Goal: Check status: Check status

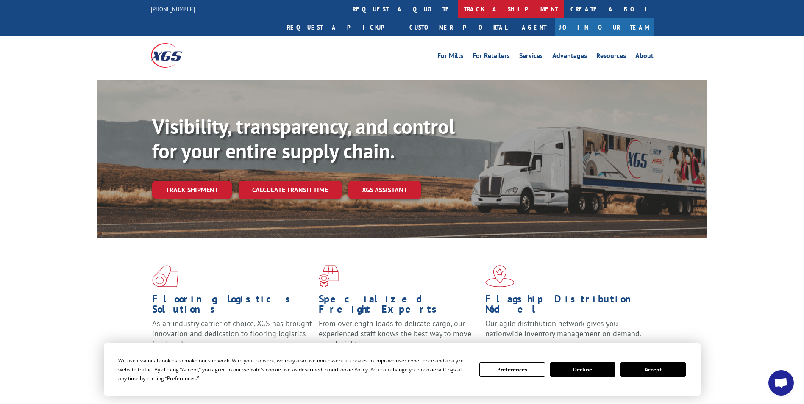
click at [458, 8] on link "track a shipment" at bounding box center [511, 9] width 106 height 18
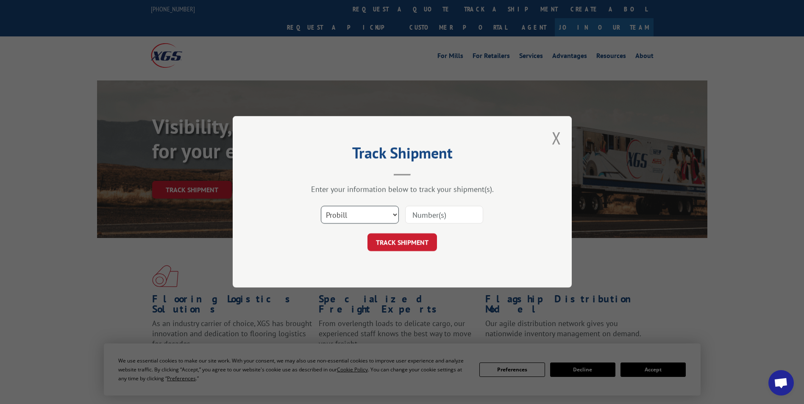
click at [336, 209] on select "Select category... Probill BOL PO" at bounding box center [360, 215] width 78 height 18
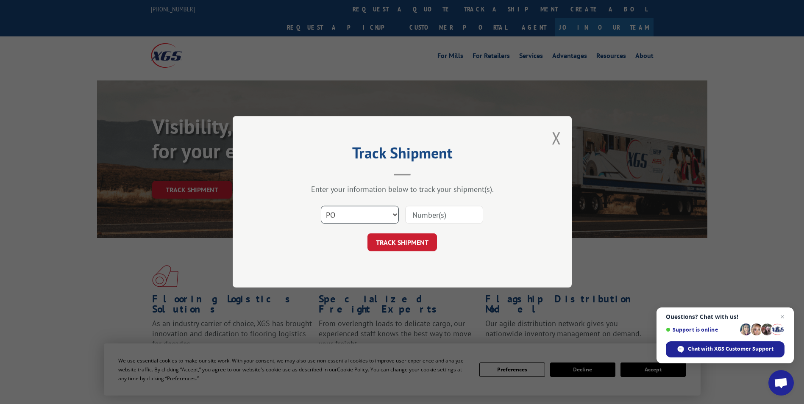
click at [321, 206] on select "Select category... Probill BOL PO" at bounding box center [360, 215] width 78 height 18
click at [365, 216] on select "Select category... Probill BOL PO" at bounding box center [360, 215] width 78 height 18
select select "bol"
click at [321, 206] on select "Select category... Probill BOL PO" at bounding box center [360, 215] width 78 height 18
click at [436, 217] on input at bounding box center [444, 215] width 78 height 18
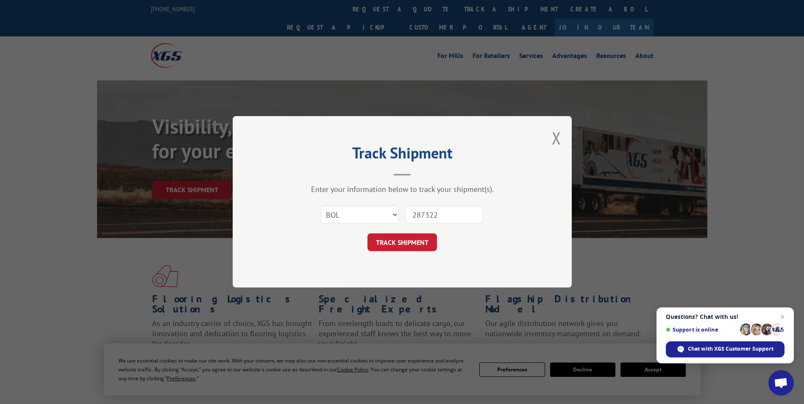
click at [446, 213] on input "287322" at bounding box center [444, 215] width 78 height 18
type input "2873227"
click at [402, 240] on button "TRACK SHIPMENT" at bounding box center [403, 243] width 70 height 18
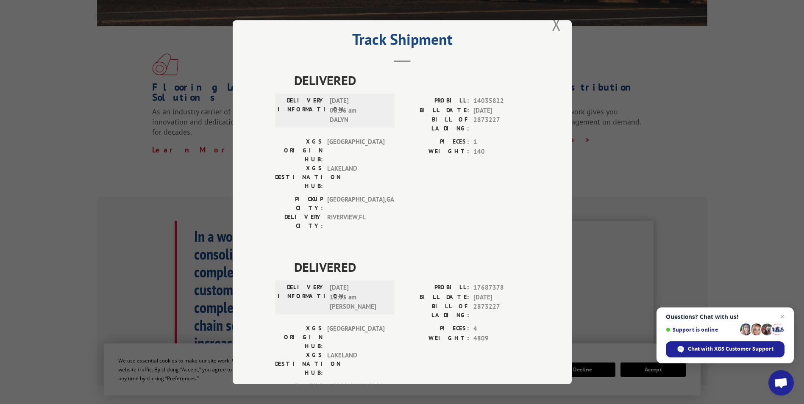
scroll to position [18, 0]
